Goal: Transaction & Acquisition: Subscribe to service/newsletter

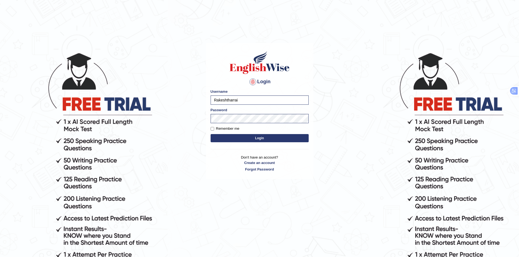
click at [246, 137] on button "Login" at bounding box center [260, 138] width 98 height 8
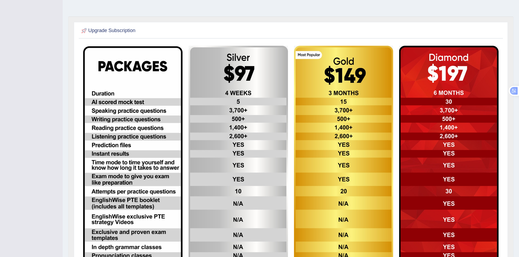
scroll to position [178, 0]
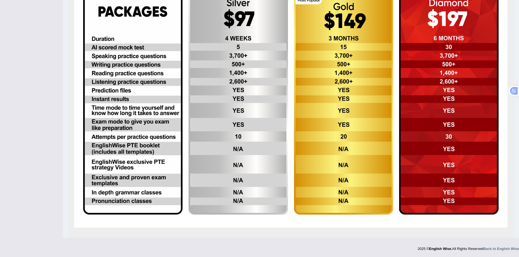
click at [235, 146] on img at bounding box center [238, 103] width 99 height 224
